Goal: Contribute content

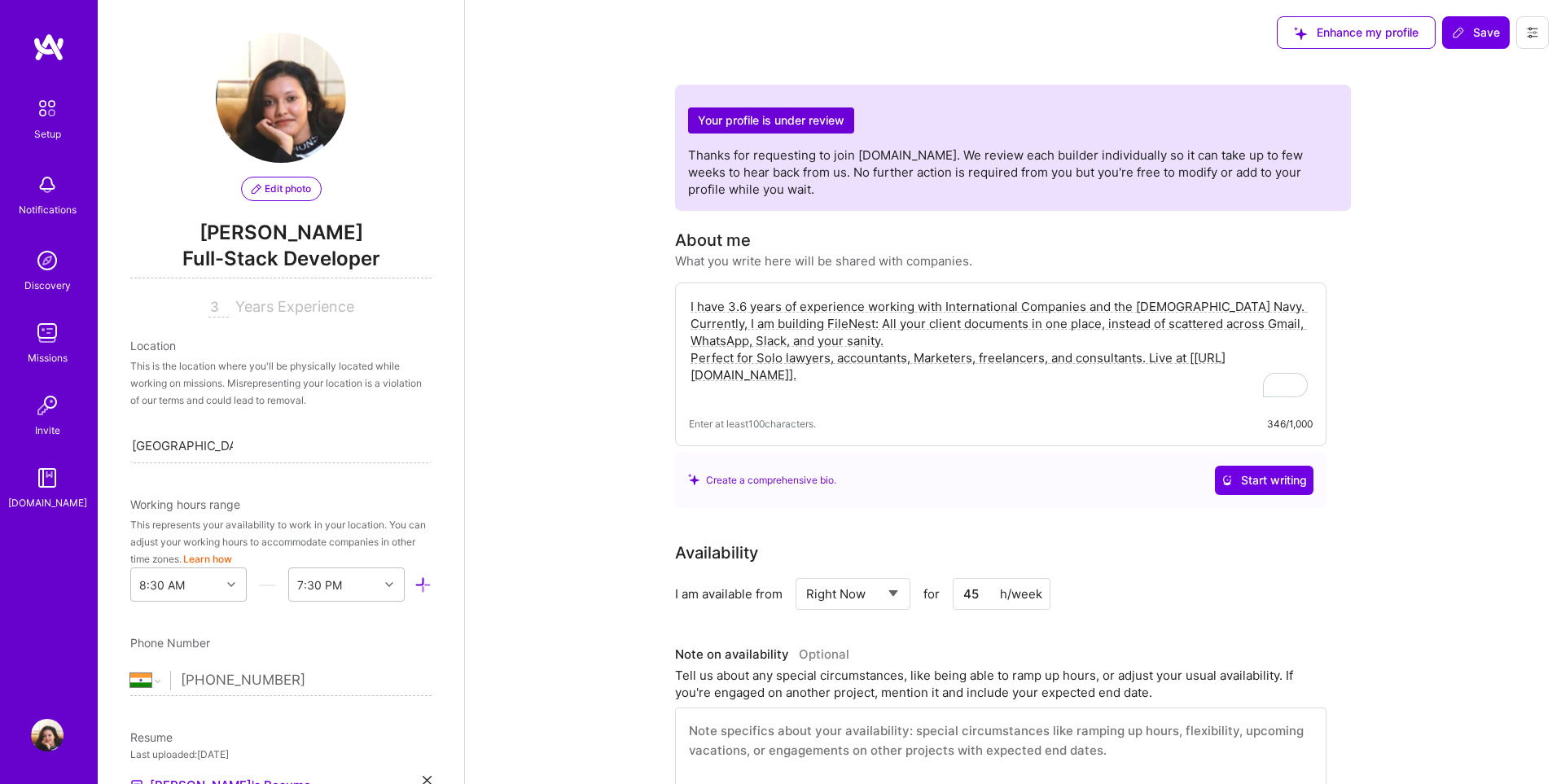
select select "IN"
select select "Right Now"
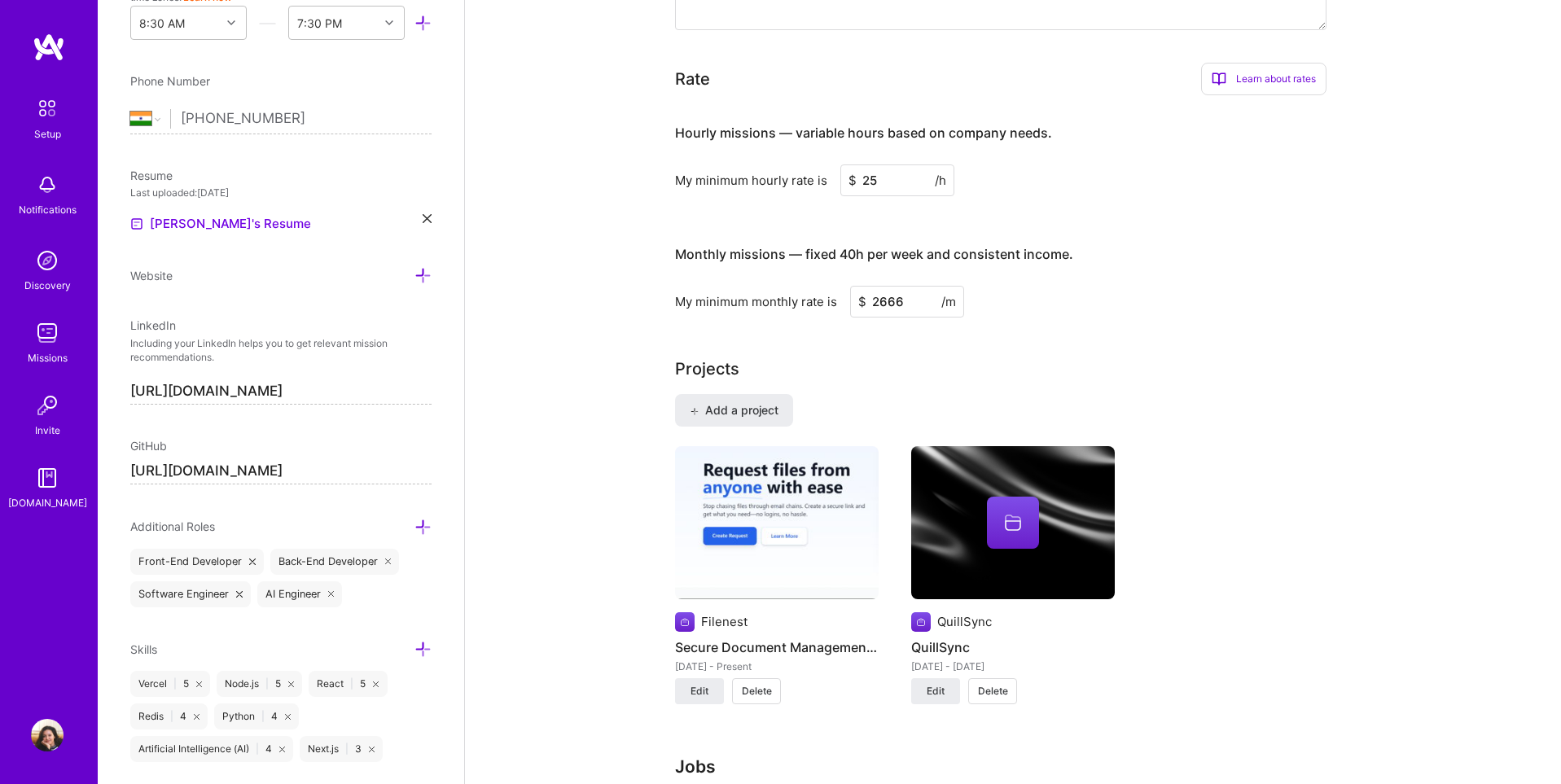
scroll to position [883, 0]
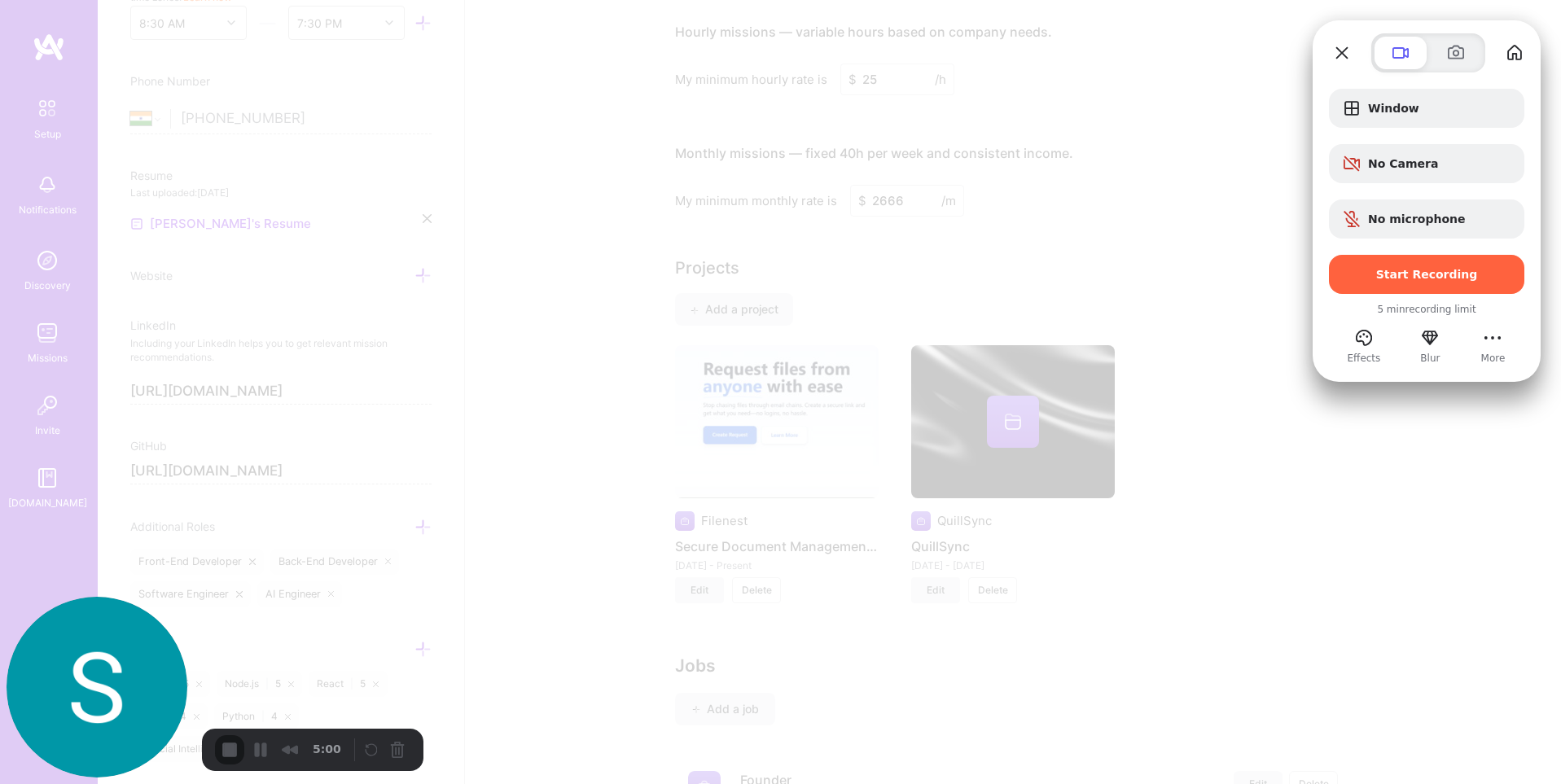
click at [1404, 79] on div "Window No Camera No microphone Start Recording 5 min recording limit Effects Bl…" at bounding box center [1426, 218] width 228 height 293
click at [1389, 104] on span "Window" at bounding box center [1439, 107] width 143 height 13
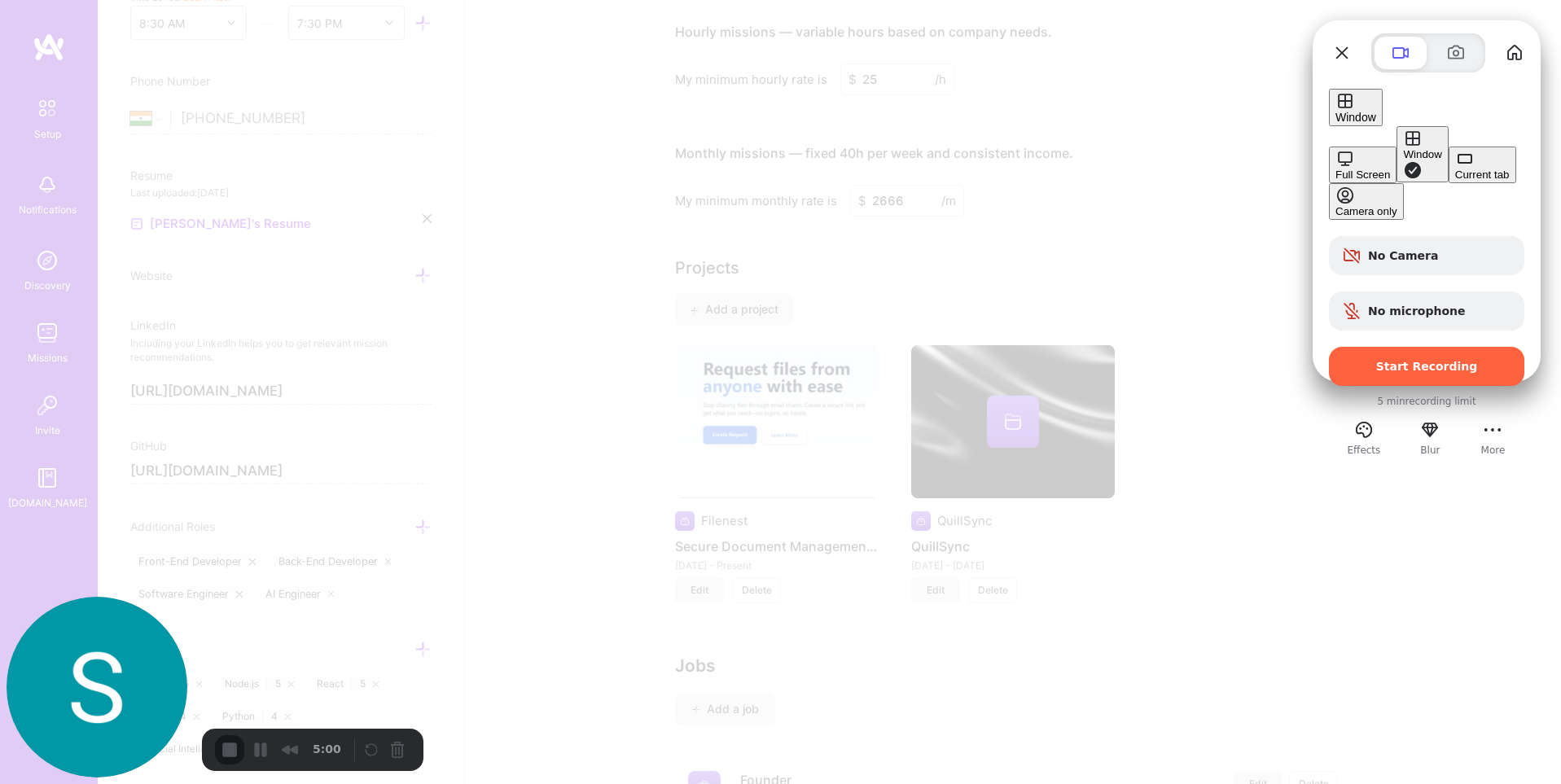
drag, startPoint x: 1150, startPoint y: 188, endPoint x: 1168, endPoint y: 189, distance: 18.0
click at [1455, 180] on div "Current tab" at bounding box center [1482, 175] width 55 height 13
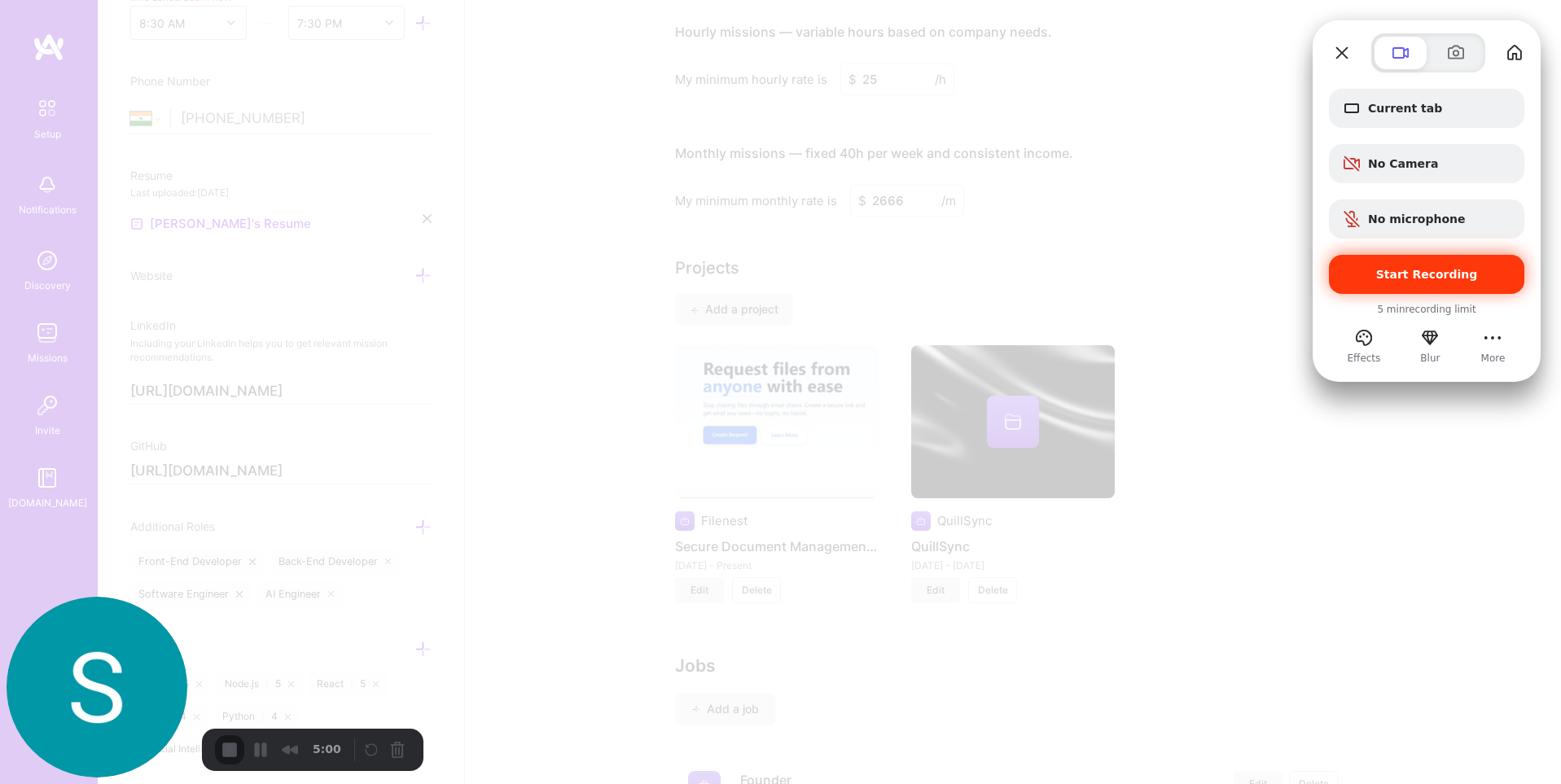
click at [1409, 273] on span "Start Recording" at bounding box center [1426, 274] width 101 height 13
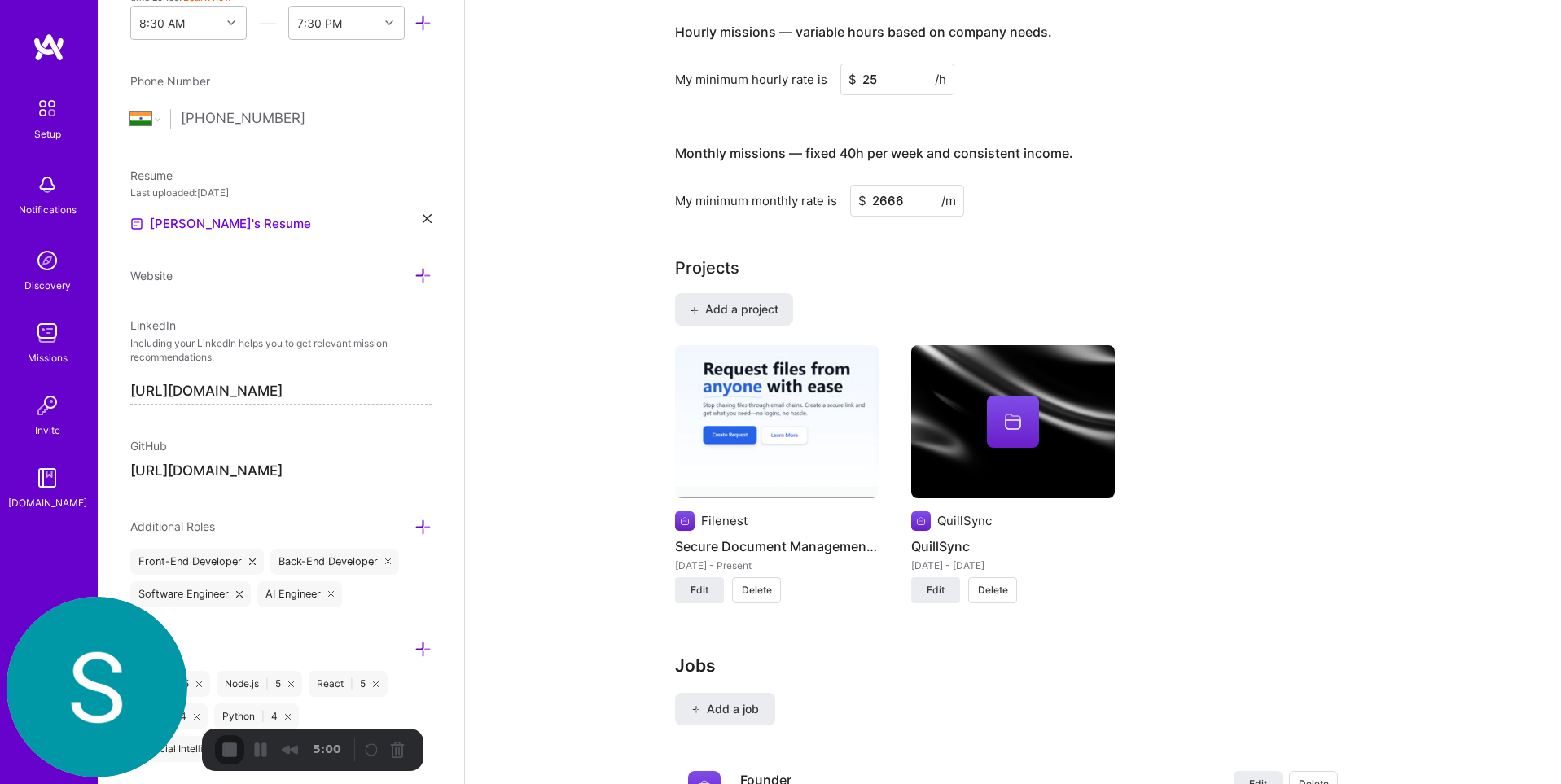
scroll to position [0, 0]
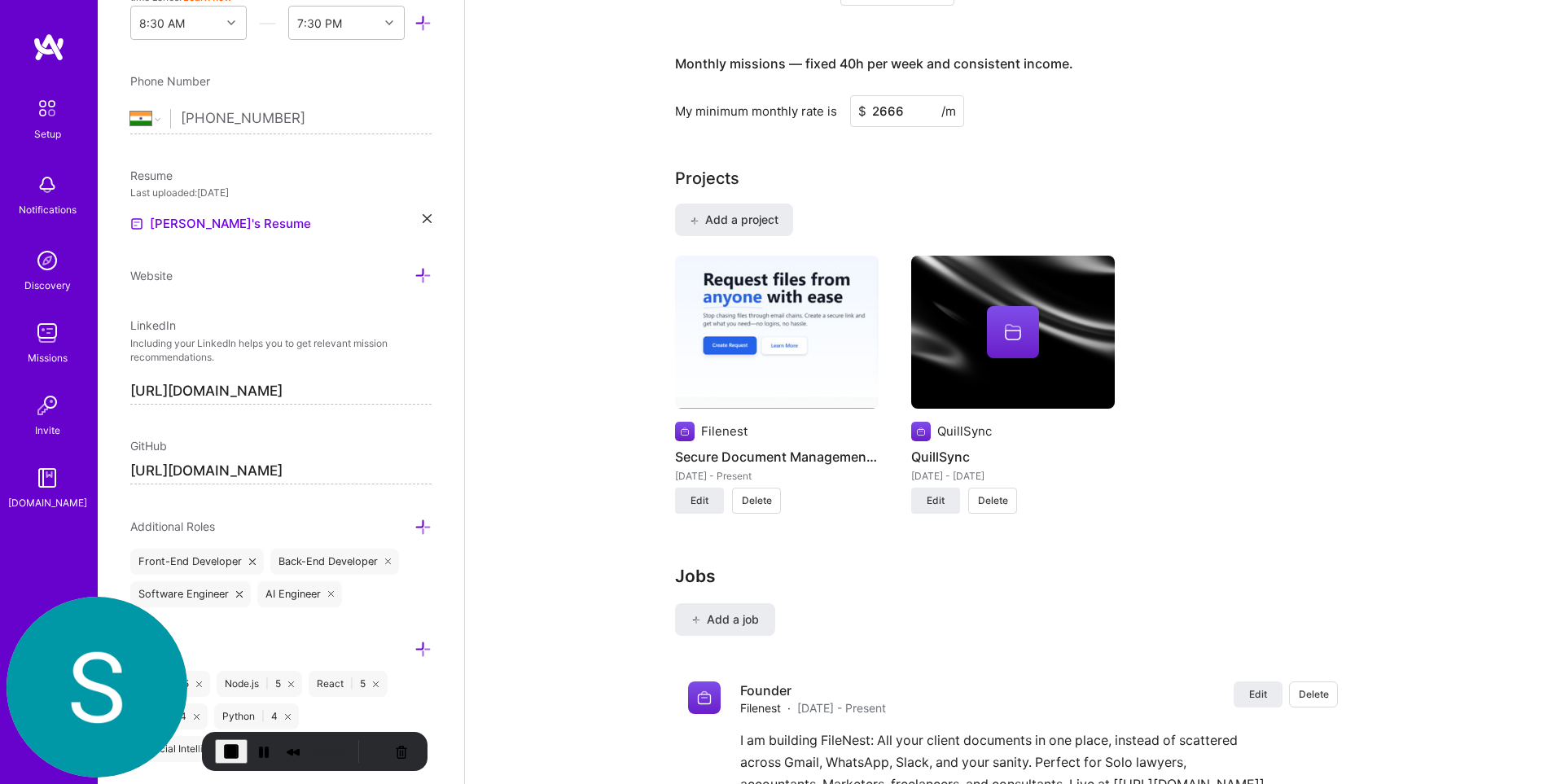
scroll to position [989, 0]
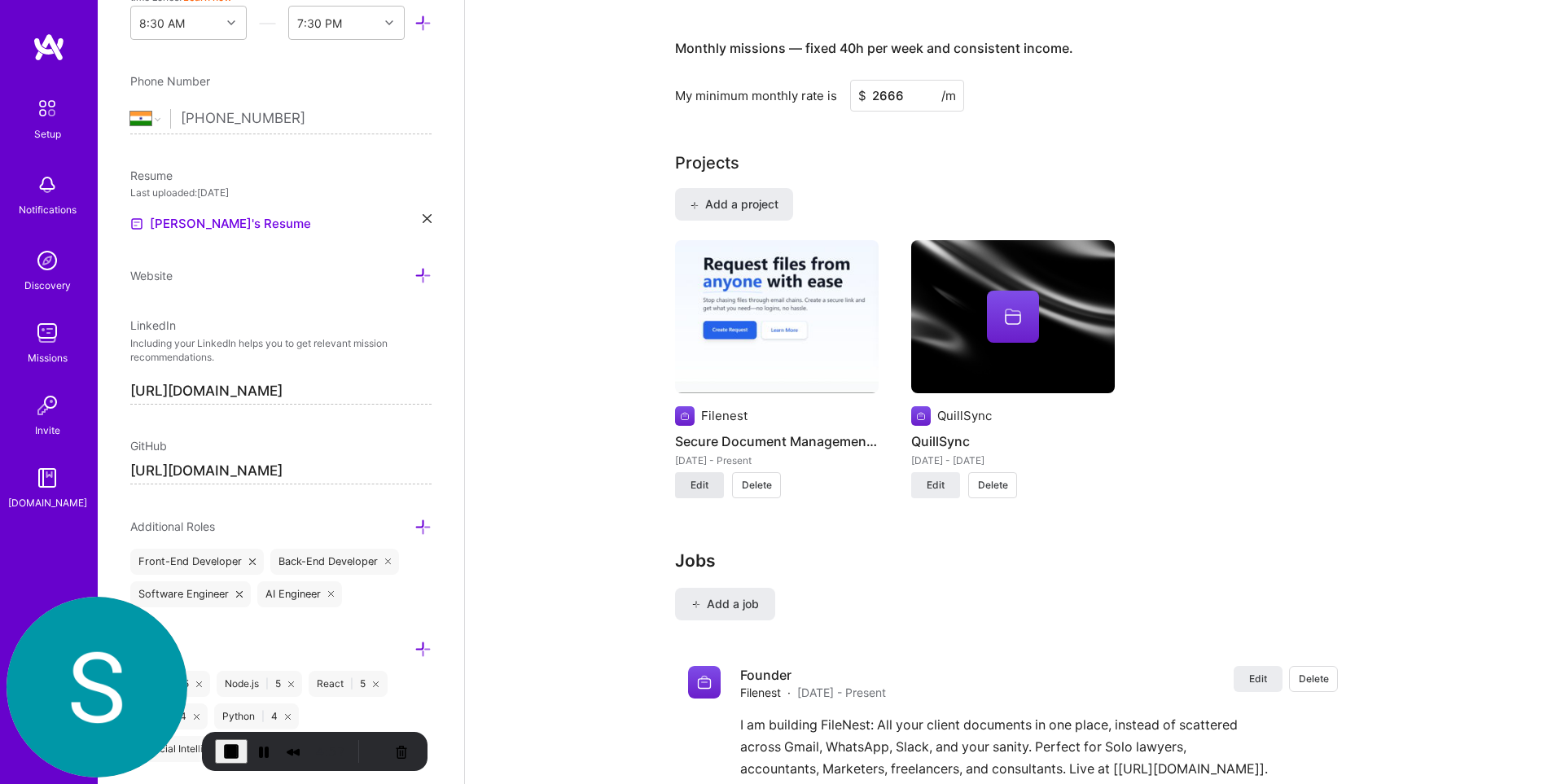
click at [684, 489] on button "Edit" at bounding box center [700, 485] width 49 height 26
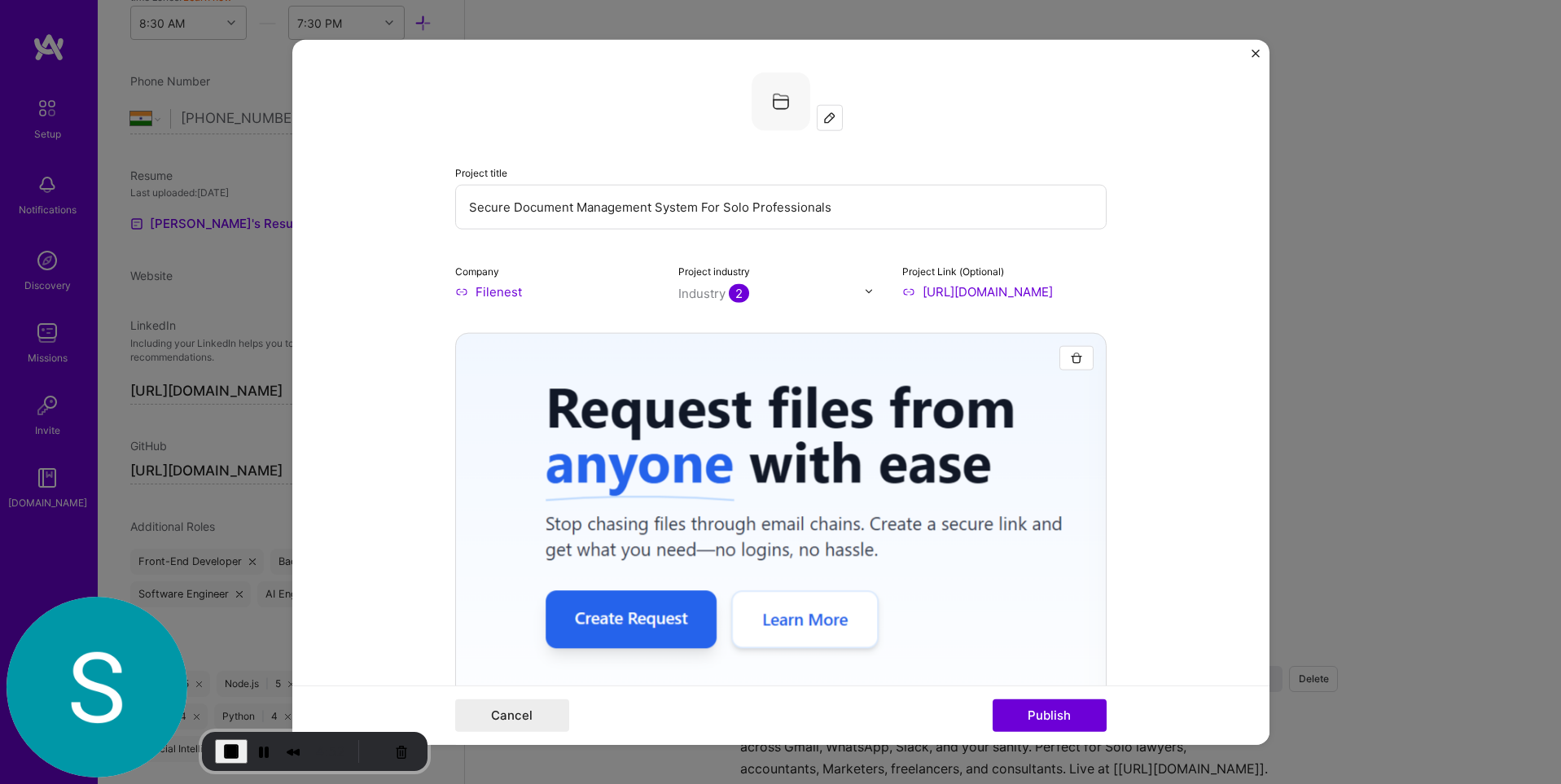
drag, startPoint x: 573, startPoint y: 294, endPoint x: 418, endPoint y: 301, distance: 155.2
click at [456, 290] on input "Filenest" at bounding box center [556, 292] width 204 height 18
click at [416, 302] on form "Project title Secure Document Management System For Solo Professionals Company …" at bounding box center [780, 391] width 977 height 705
click at [1047, 711] on button "Publish" at bounding box center [1049, 715] width 114 height 32
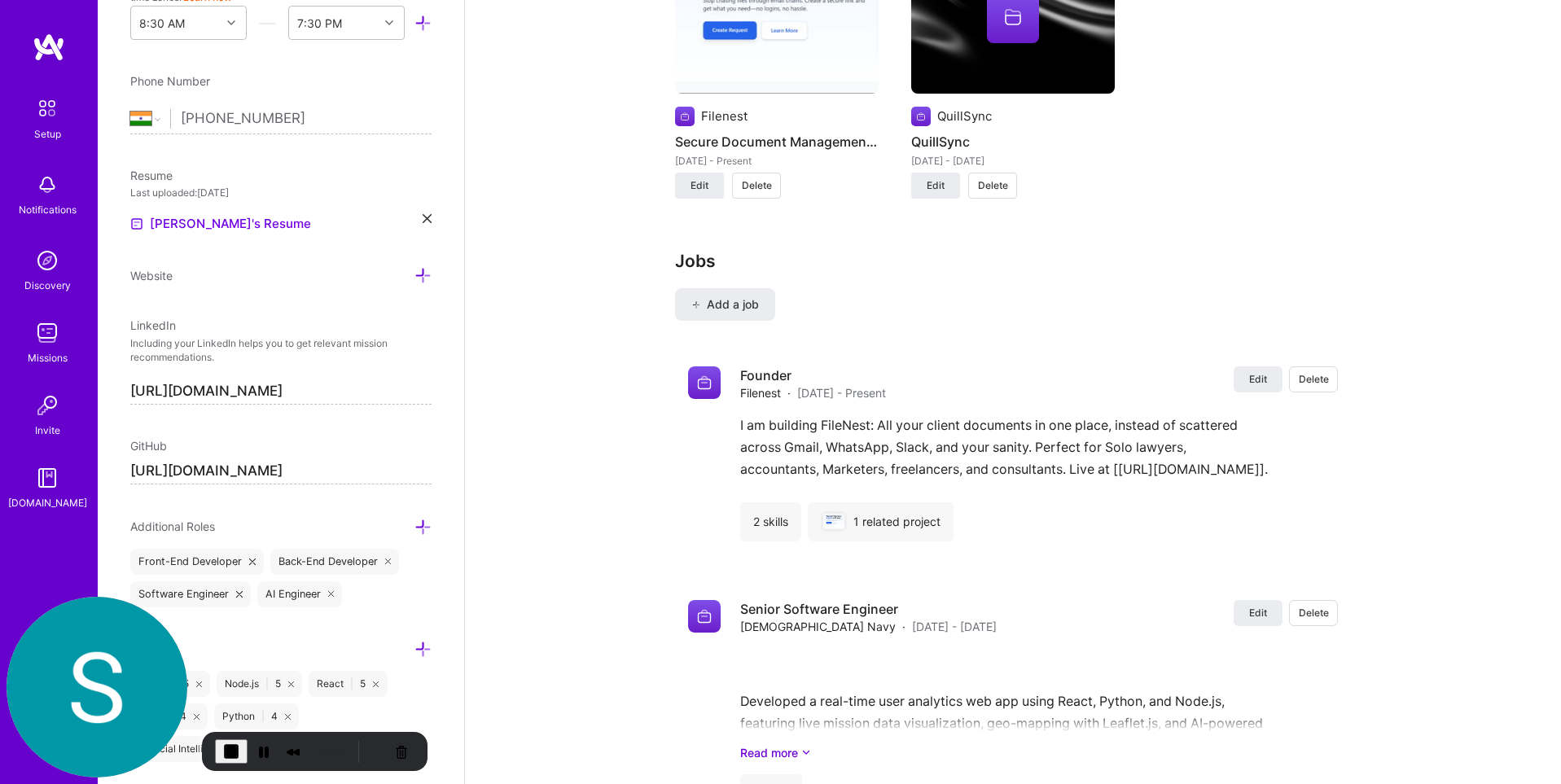
scroll to position [1305, 0]
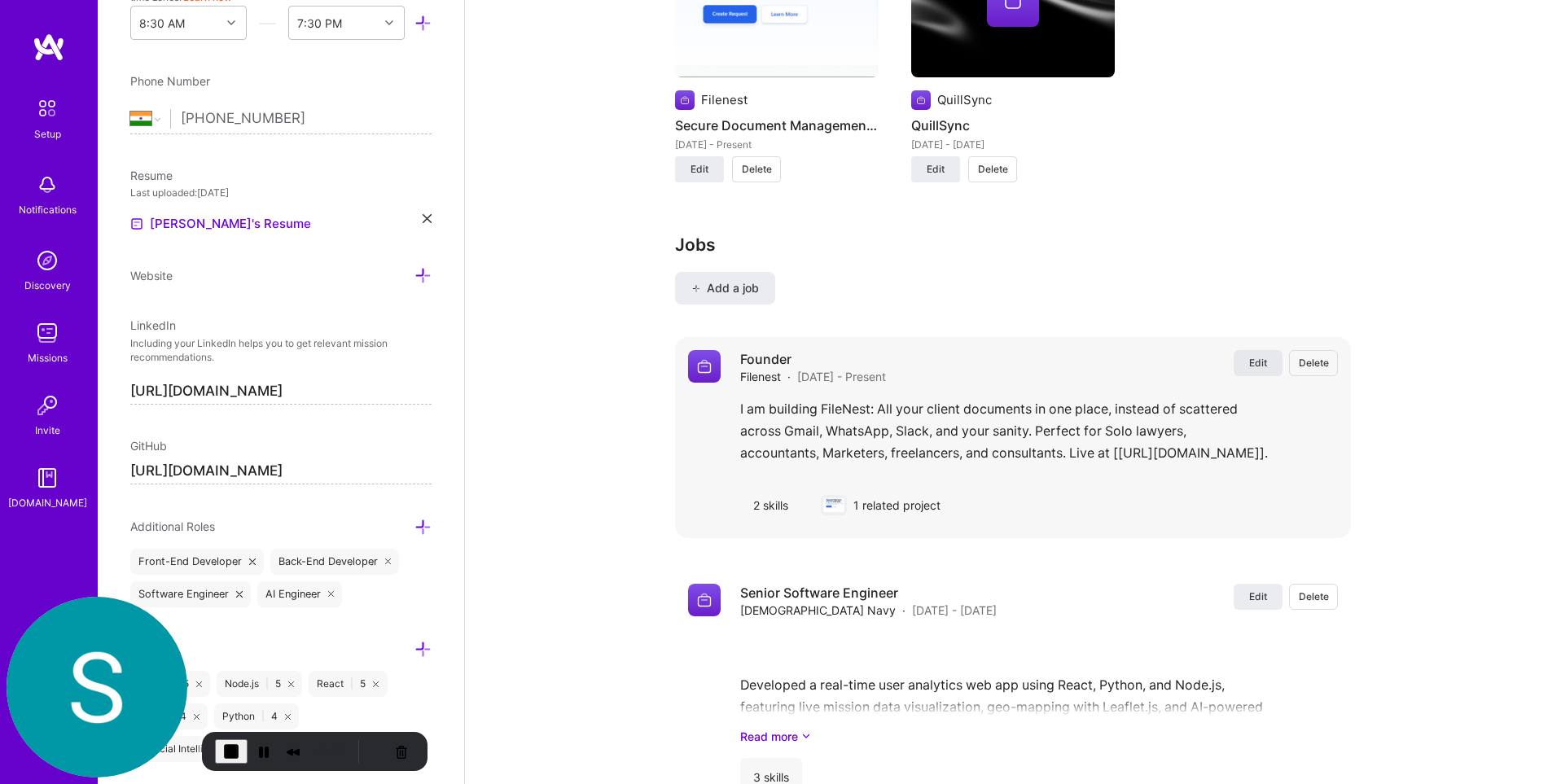
click at [1249, 357] on span "Edit" at bounding box center [1258, 363] width 18 height 14
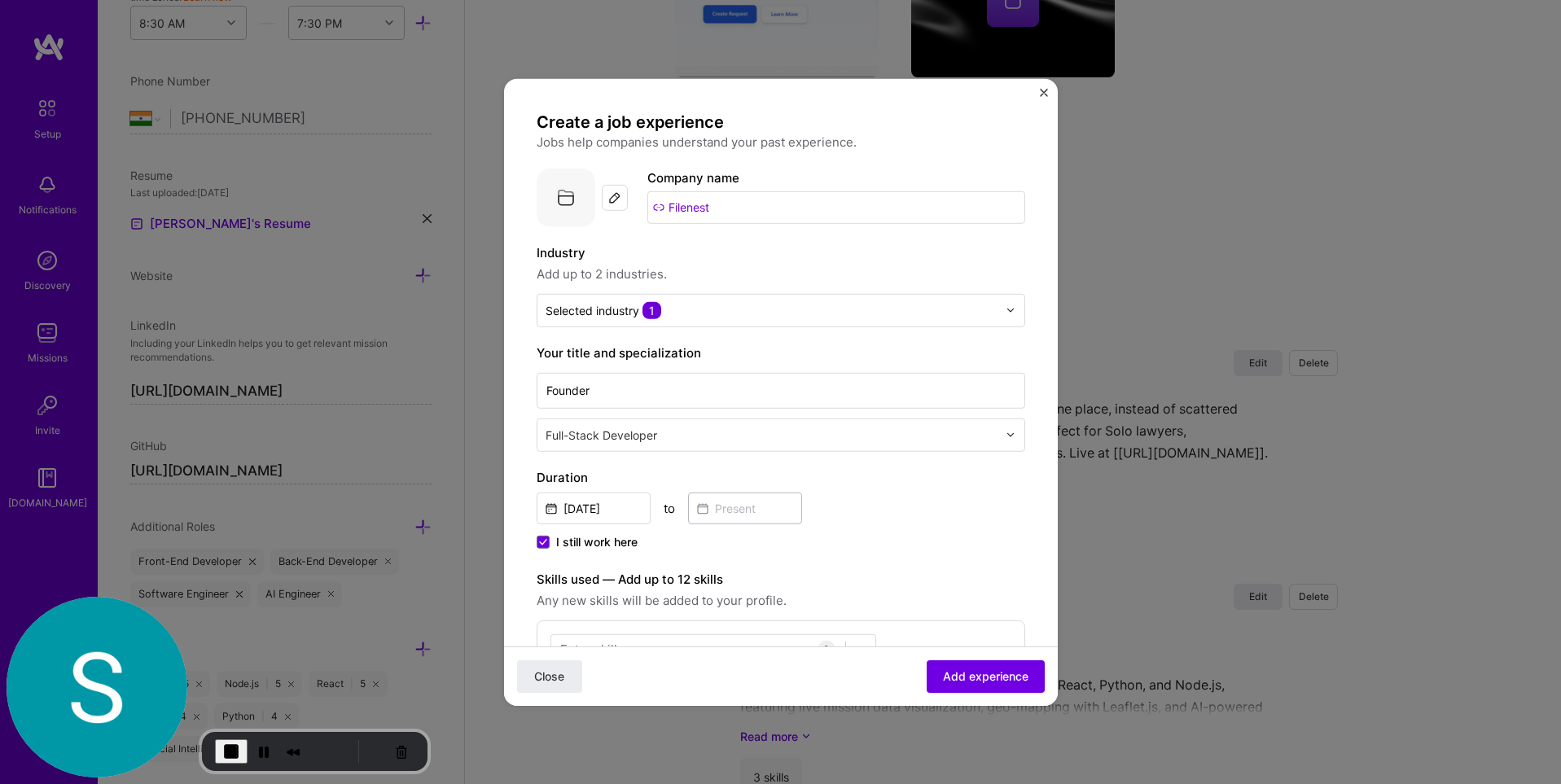
click at [1040, 92] on img "Close" at bounding box center [1044, 92] width 8 height 8
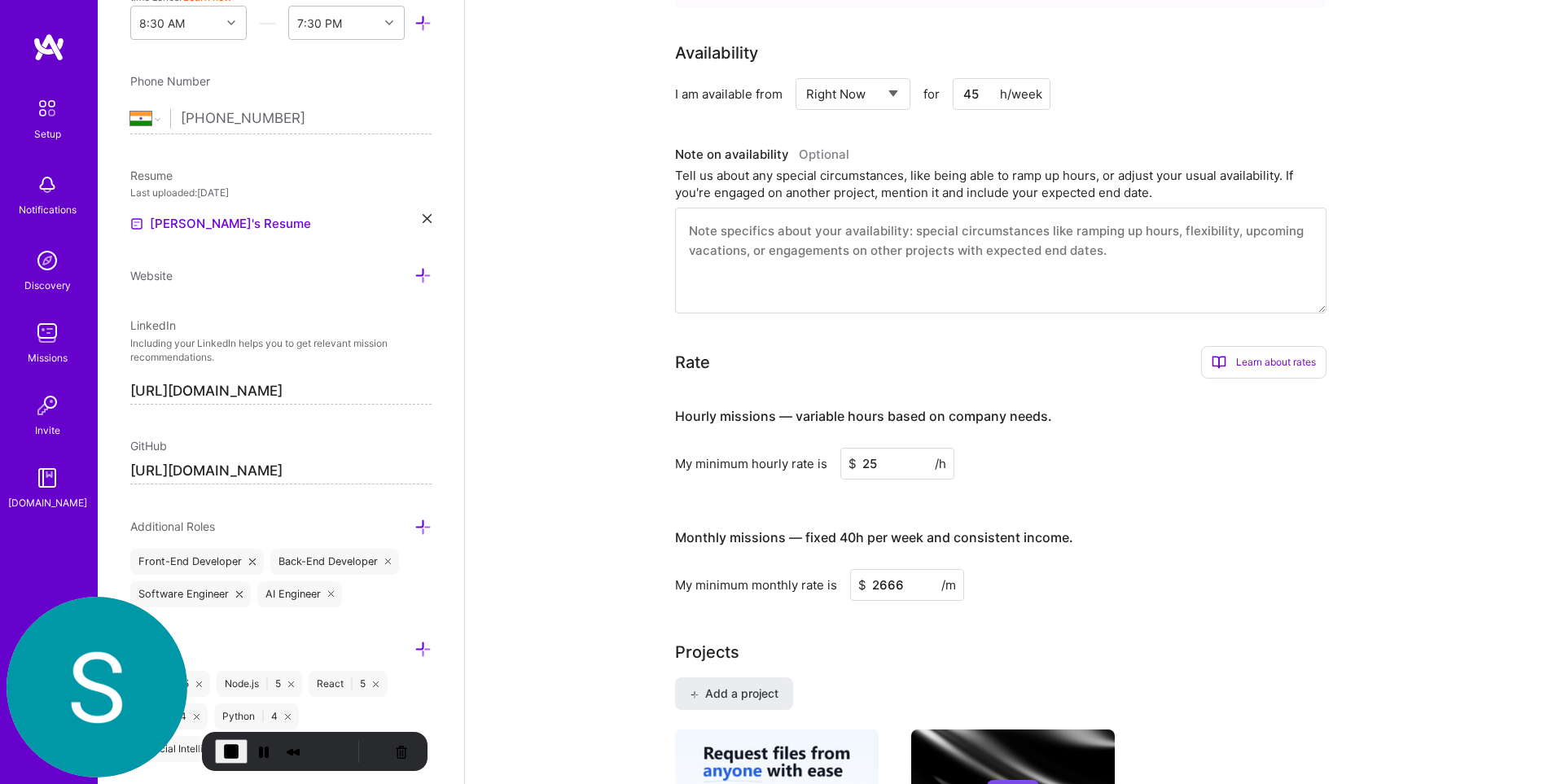
scroll to position [499, 0]
click at [225, 741] on span "End Recording" at bounding box center [231, 751] width 20 height 20
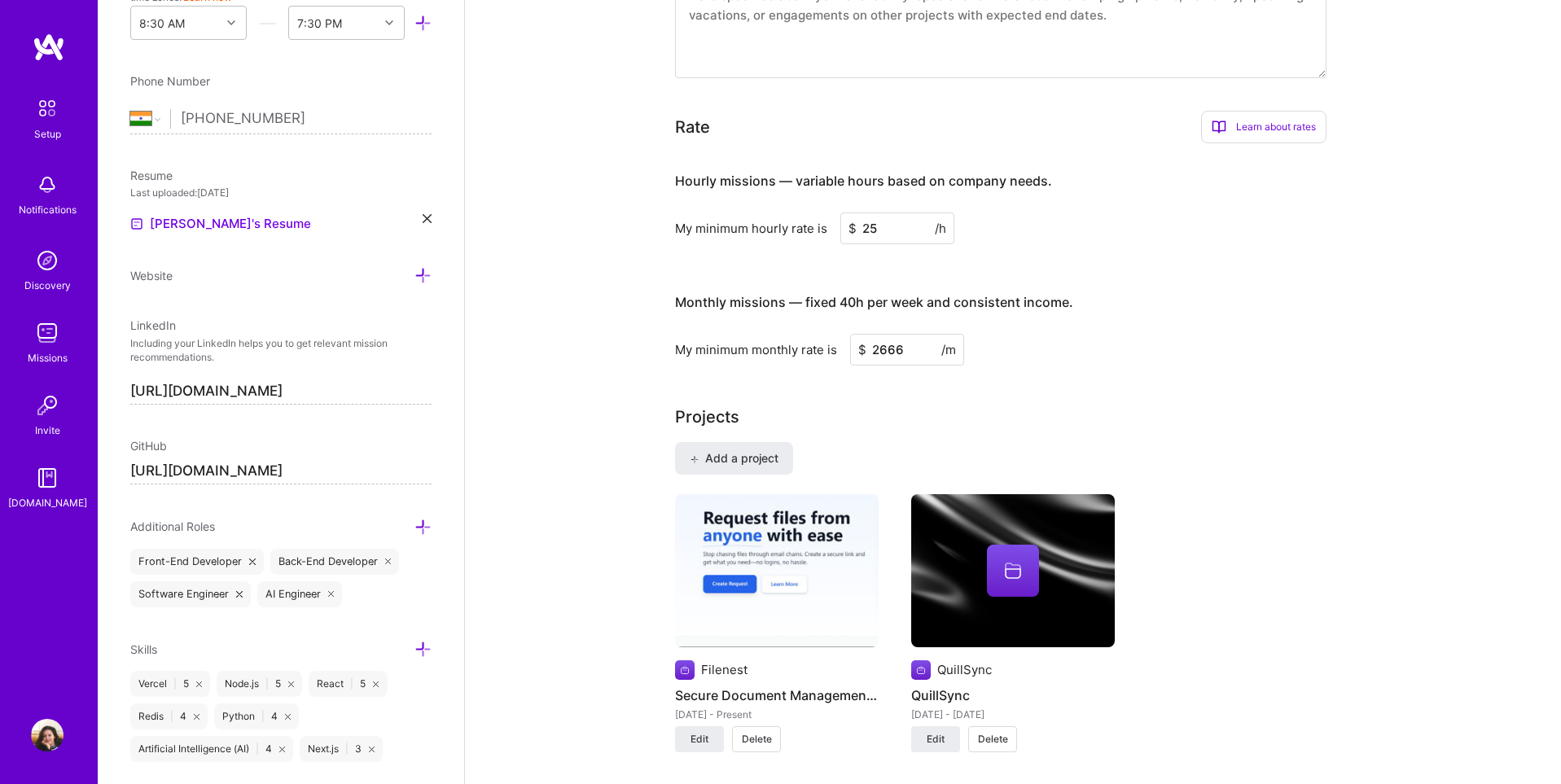
scroll to position [864, 0]
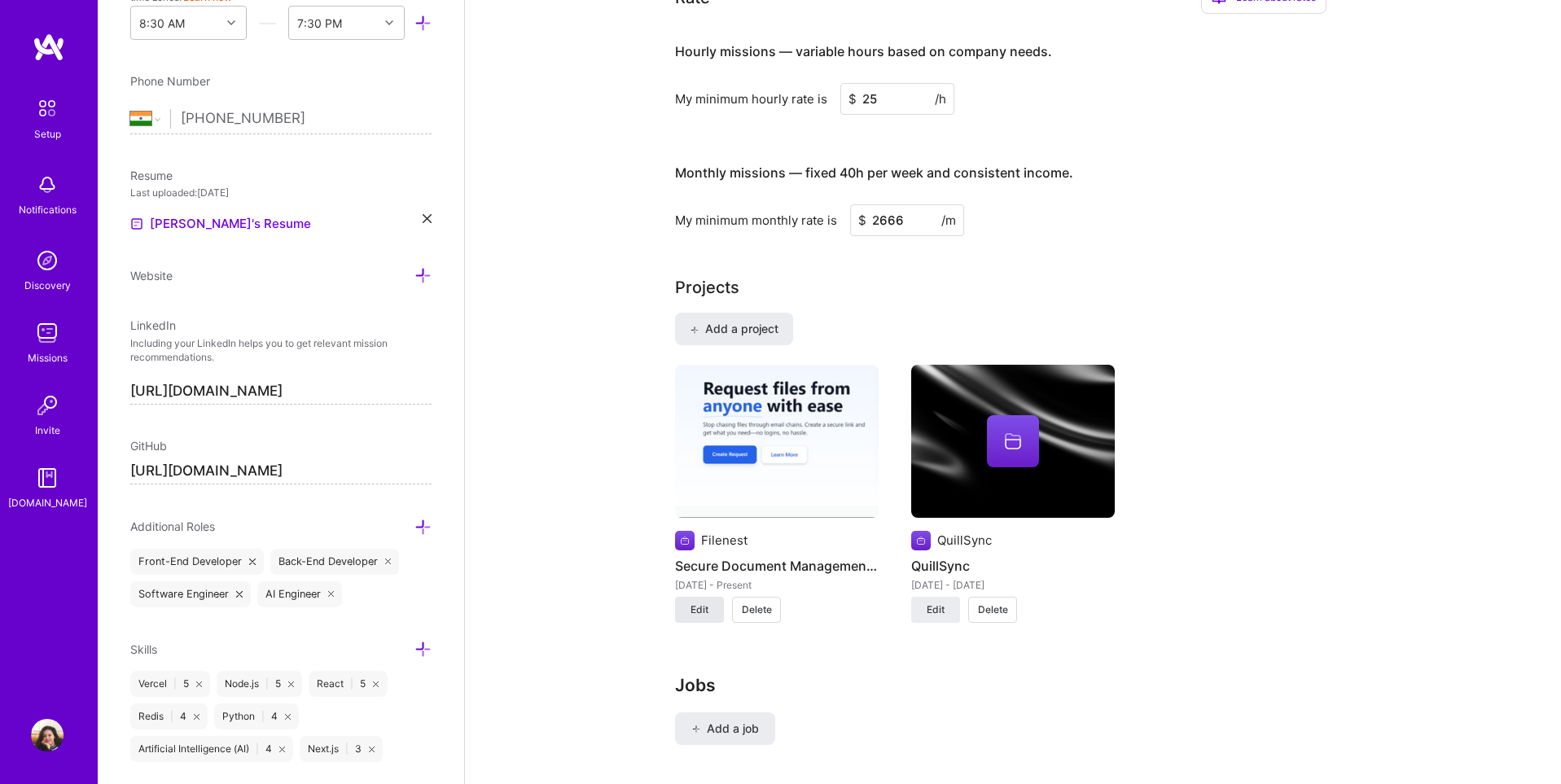
click at [706, 608] on span "Edit" at bounding box center [700, 609] width 18 height 15
